Goal: Find specific page/section: Find specific page/section

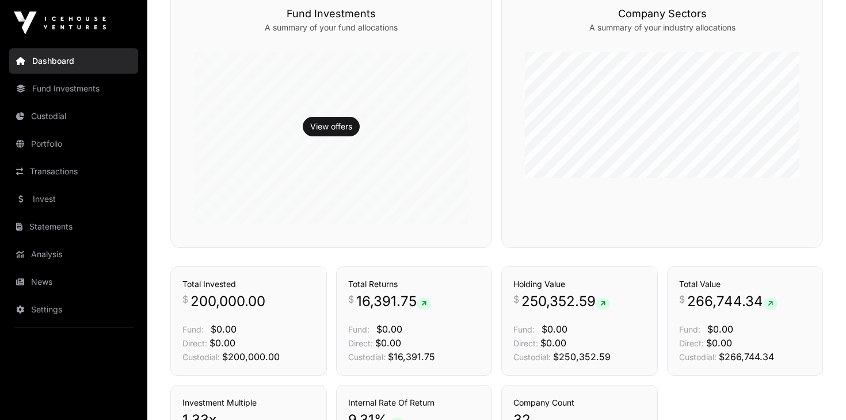
scroll to position [299, 0]
click at [455, 253] on link "Transactions" at bounding box center [456, 247] width 48 height 12
click at [440, 252] on link "Transactions" at bounding box center [456, 247] width 48 height 12
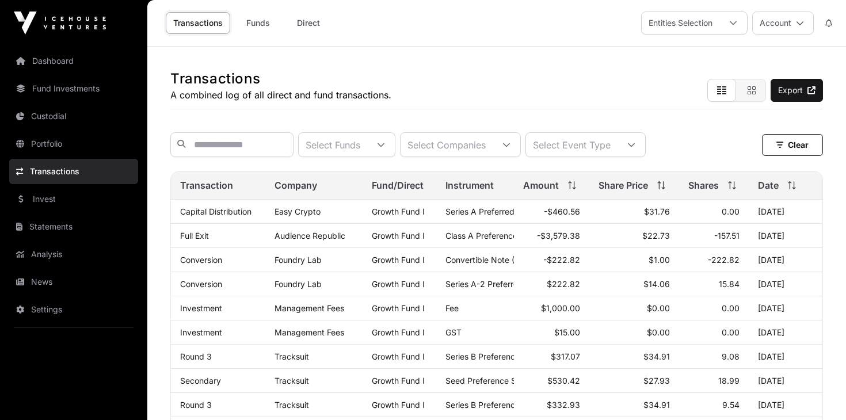
click at [510, 146] on icon at bounding box center [506, 145] width 7 height 4
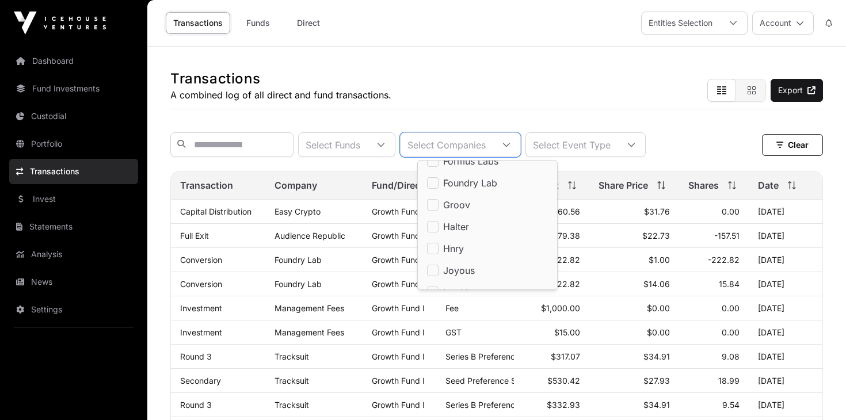
scroll to position [229, 0]
click at [635, 142] on icon at bounding box center [631, 145] width 8 height 8
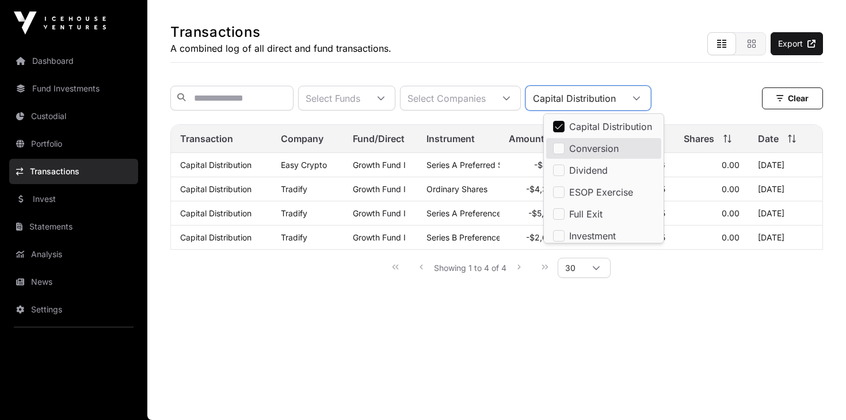
scroll to position [0, 0]
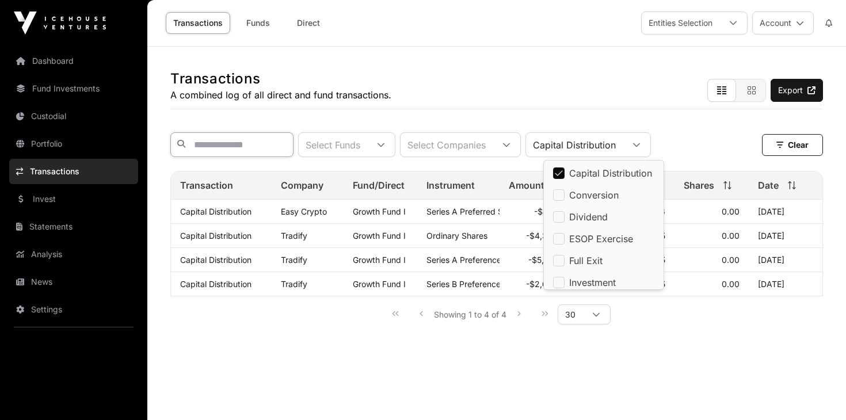
click at [232, 145] on input "text" at bounding box center [231, 144] width 123 height 25
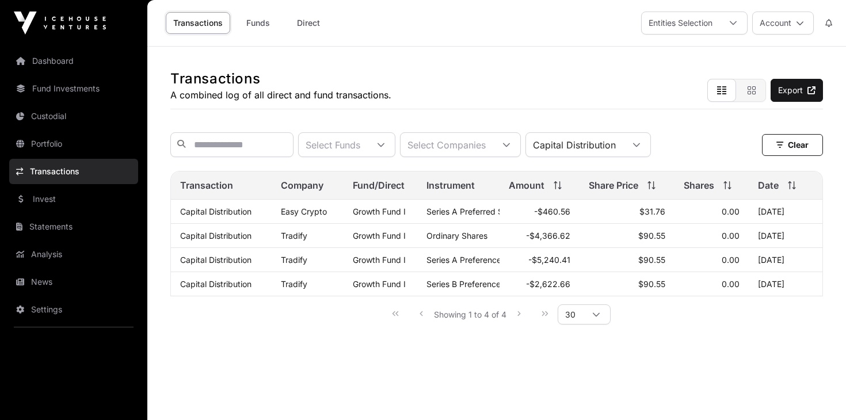
click at [640, 146] on icon at bounding box center [636, 145] width 8 height 8
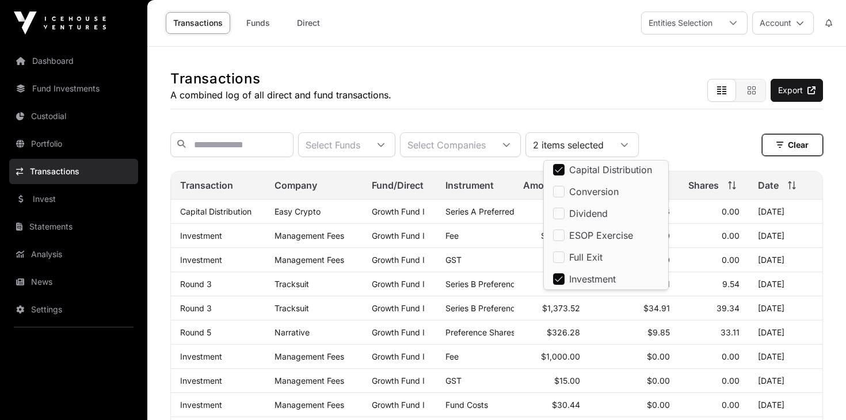
click at [787, 143] on button "Clear" at bounding box center [792, 145] width 61 height 22
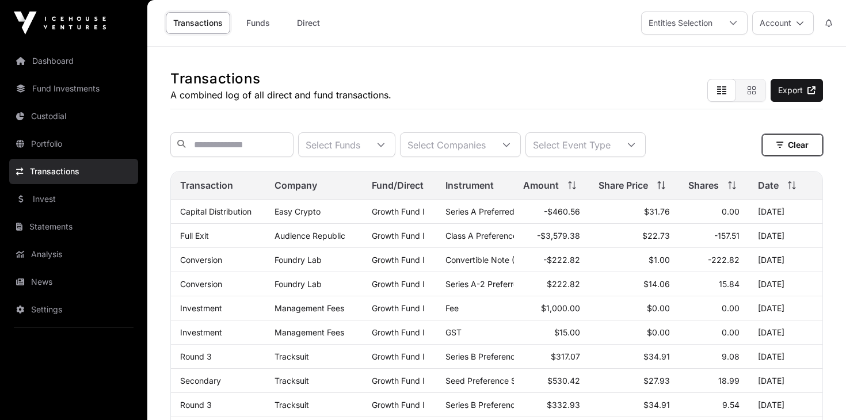
click at [785, 146] on button "Clear" at bounding box center [792, 145] width 61 height 22
click at [796, 142] on button "Clear" at bounding box center [792, 145] width 61 height 22
click at [255, 23] on link "Funds" at bounding box center [258, 23] width 46 height 22
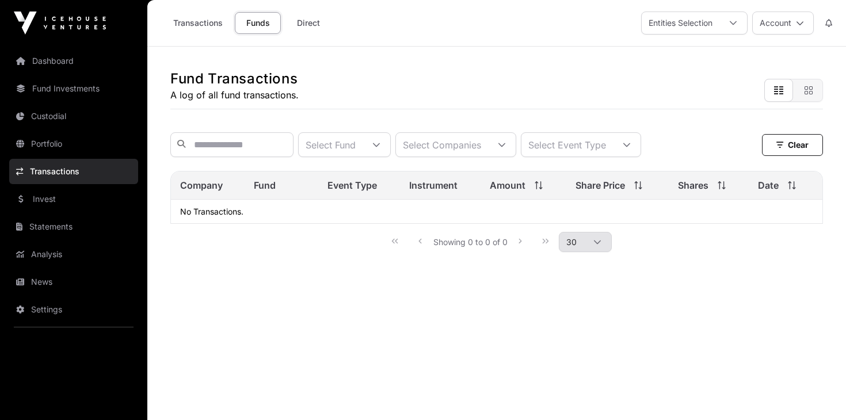
scroll to position [1, 0]
click at [282, 101] on div "Fund Transactions A log of all fund transactions." at bounding box center [496, 76] width 653 height 63
